Goal: Task Accomplishment & Management: Manage account settings

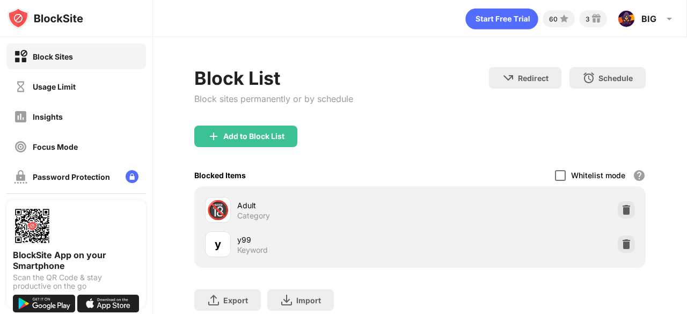
click at [555, 170] on div at bounding box center [560, 175] width 11 height 11
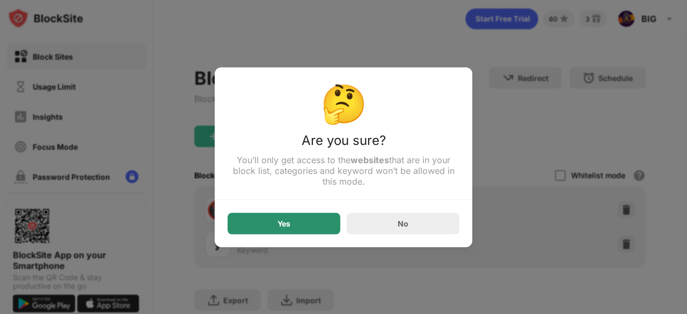
click at [296, 224] on div "Yes" at bounding box center [284, 223] width 113 height 21
